Goal: Task Accomplishment & Management: Use online tool/utility

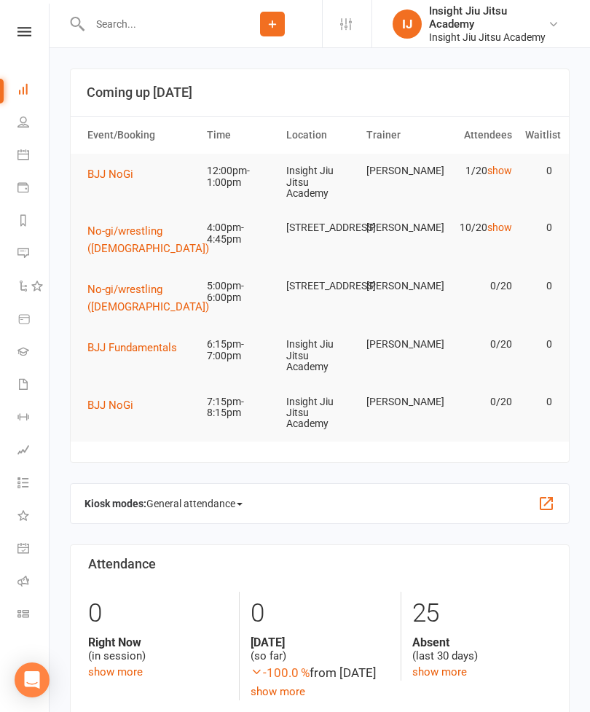
click at [24, 607] on link "Class check-in" at bounding box center [33, 615] width 33 height 33
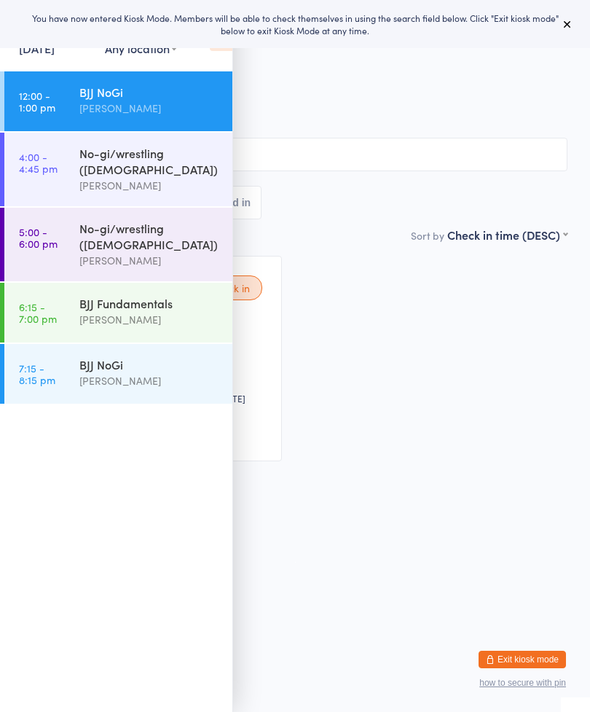
click at [568, 22] on icon at bounding box center [568, 24] width 12 height 12
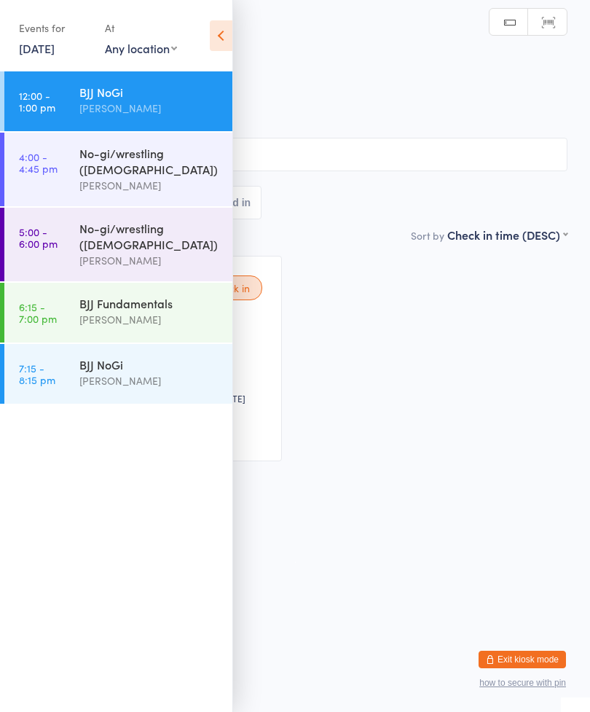
click at [212, 31] on icon at bounding box center [221, 35] width 23 height 31
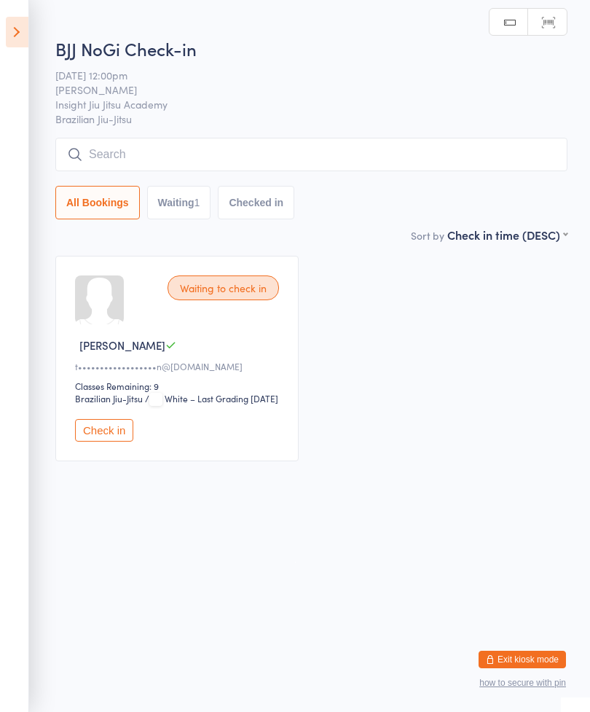
click at [312, 148] on input "search" at bounding box center [311, 155] width 512 height 34
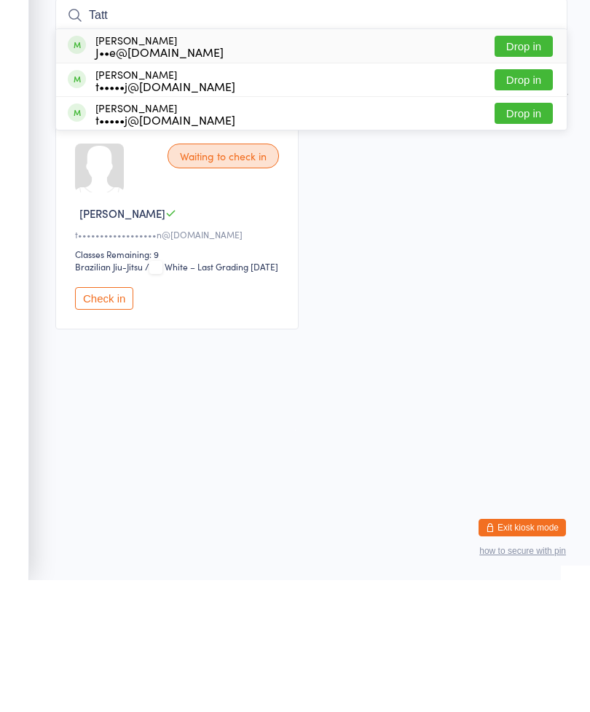
type input "Tatt"
click at [536, 201] on button "Drop in" at bounding box center [524, 211] width 58 height 21
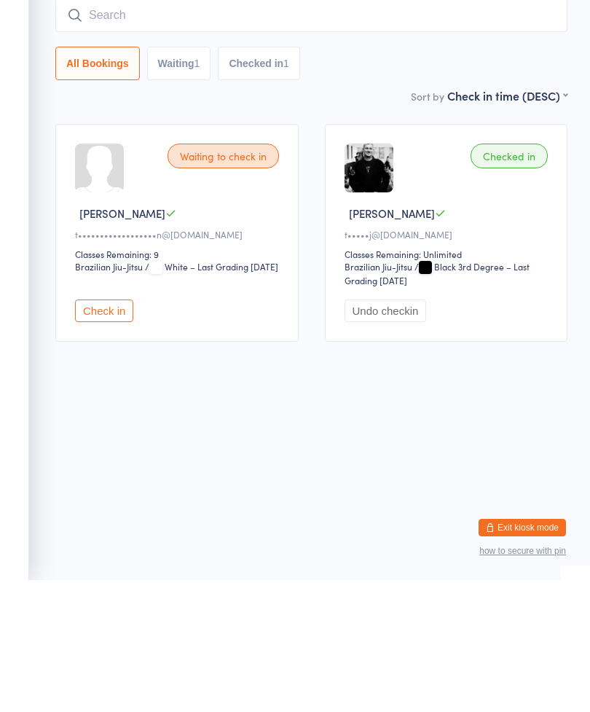
click at [108, 431] on button "Check in" at bounding box center [104, 442] width 58 height 23
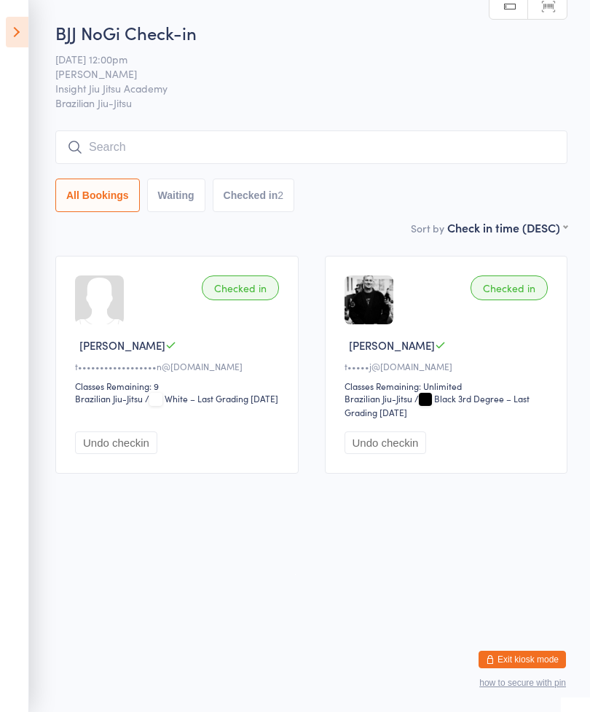
click at [161, 151] on input "search" at bounding box center [311, 147] width 512 height 34
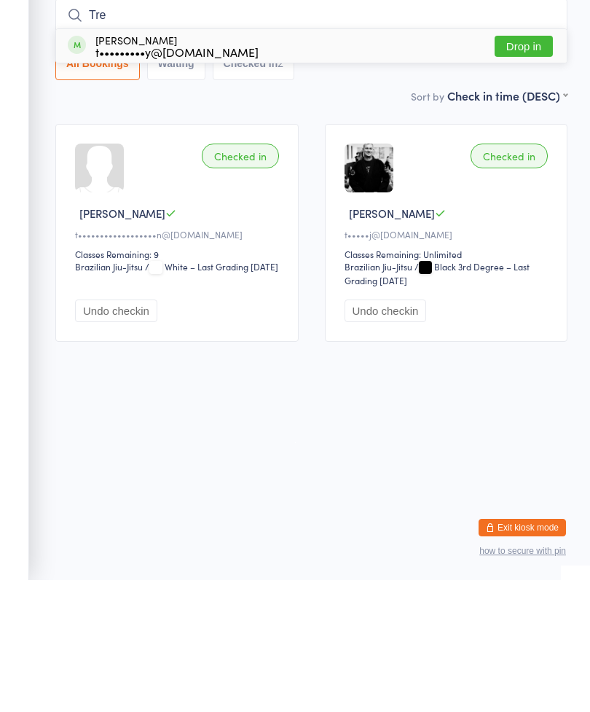
type input "Tre"
click at [517, 168] on button "Drop in" at bounding box center [524, 178] width 58 height 21
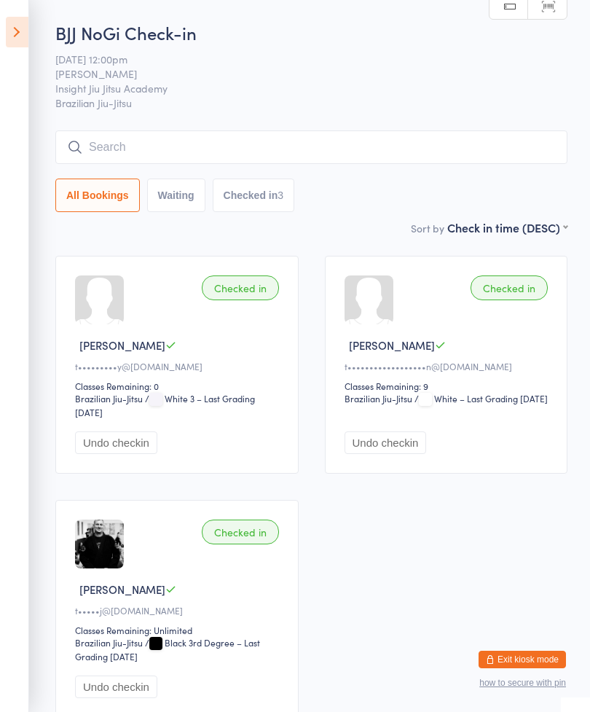
click at [221, 145] on input "search" at bounding box center [311, 147] width 512 height 34
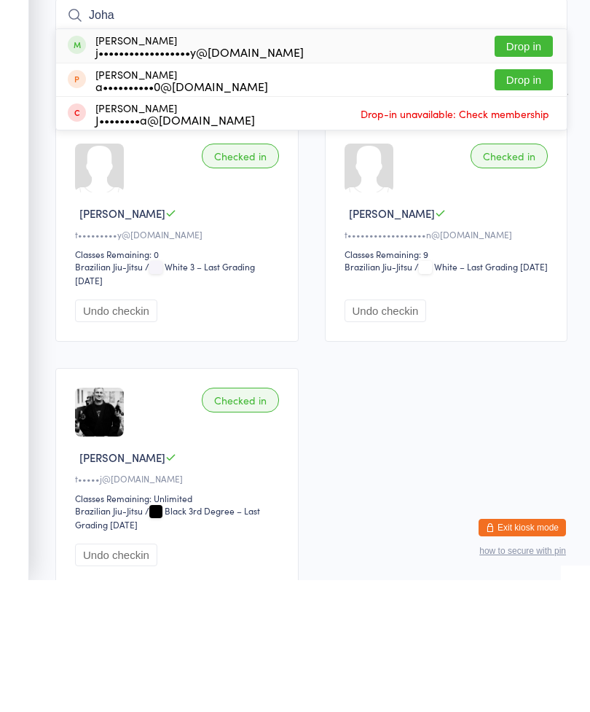
type input "Joha"
click at [529, 168] on button "Drop in" at bounding box center [524, 178] width 58 height 21
